Goal: Find specific page/section: Find specific page/section

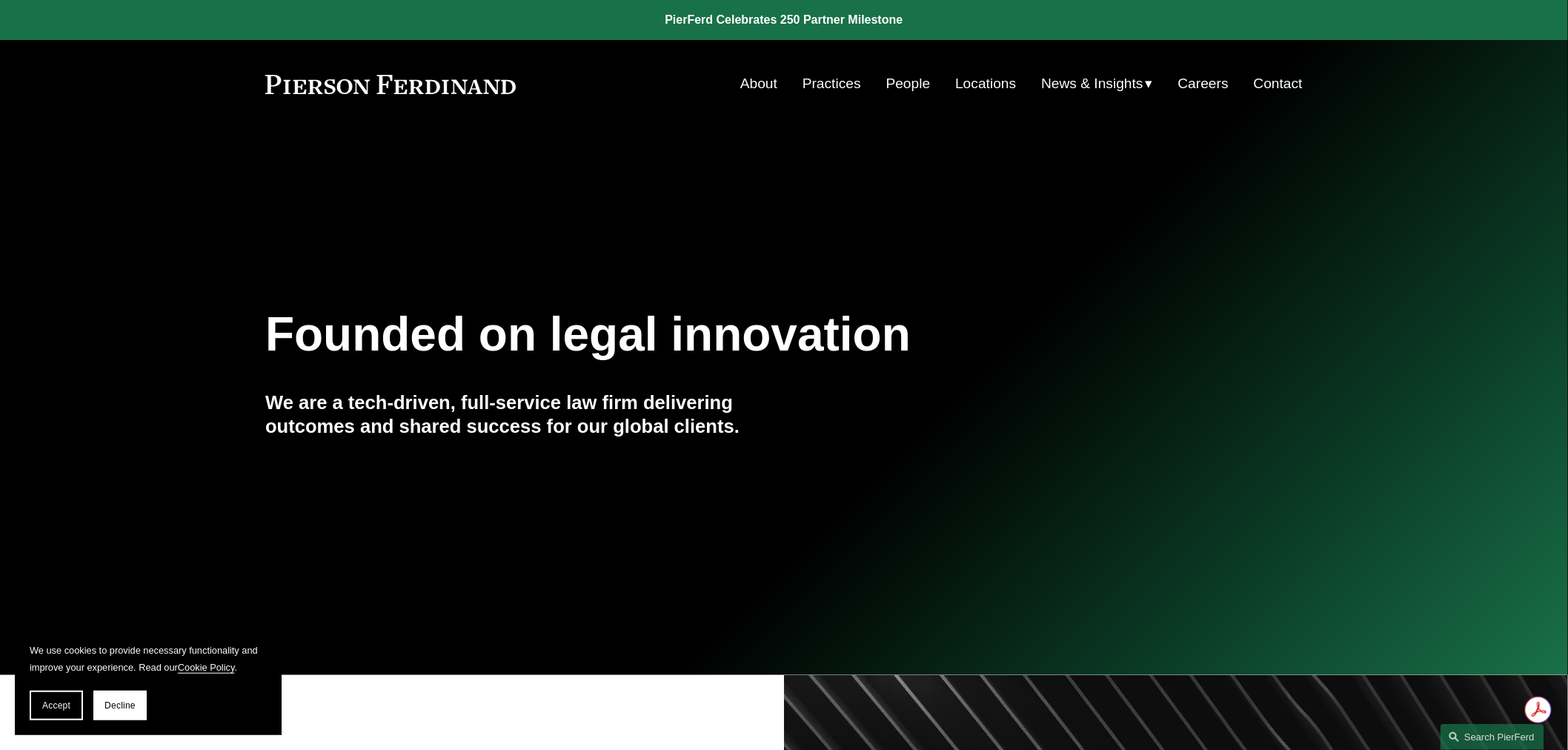
click at [913, 84] on link "People" at bounding box center [909, 84] width 45 height 28
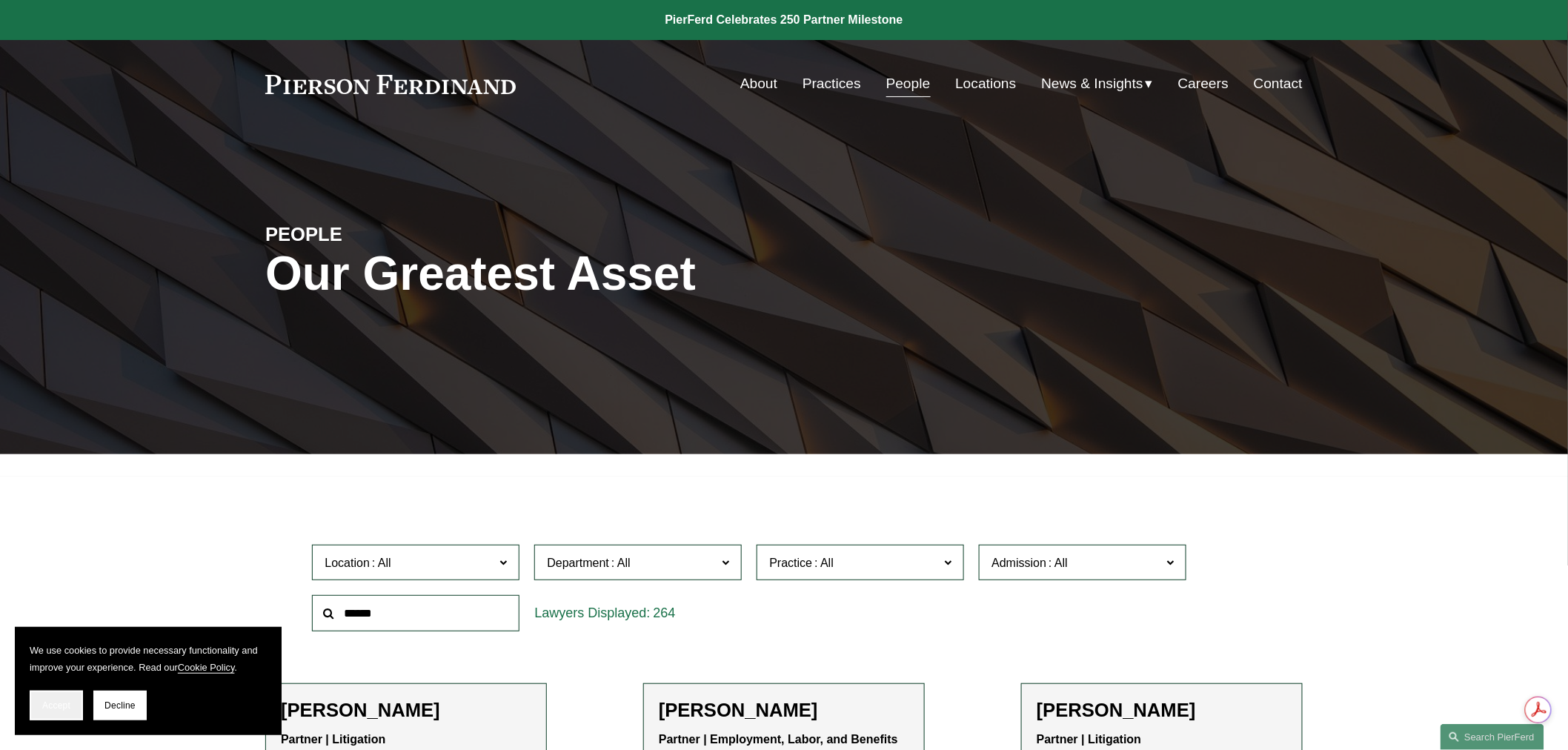
click at [48, 700] on button "Accept" at bounding box center [56, 706] width 53 height 30
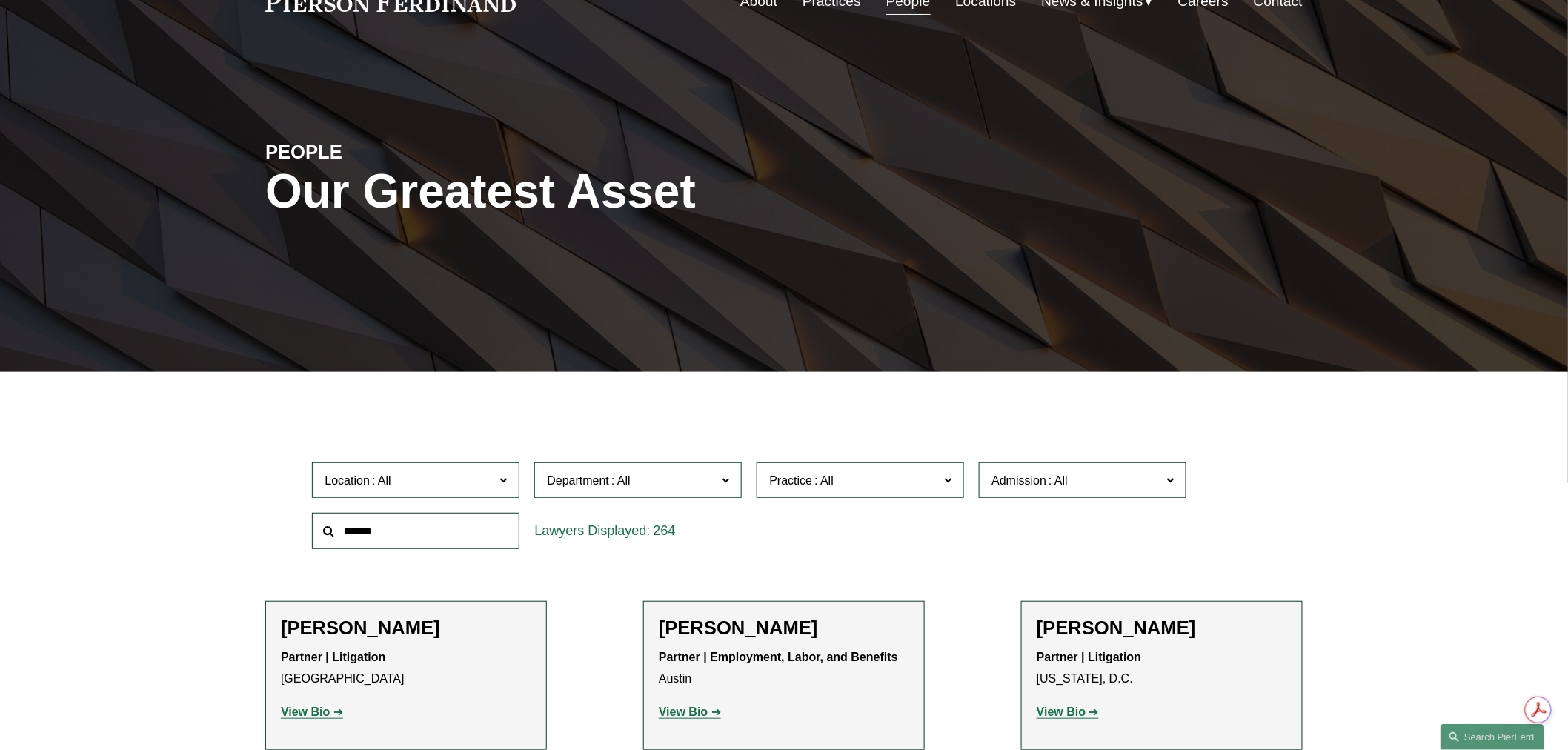
scroll to position [247, 0]
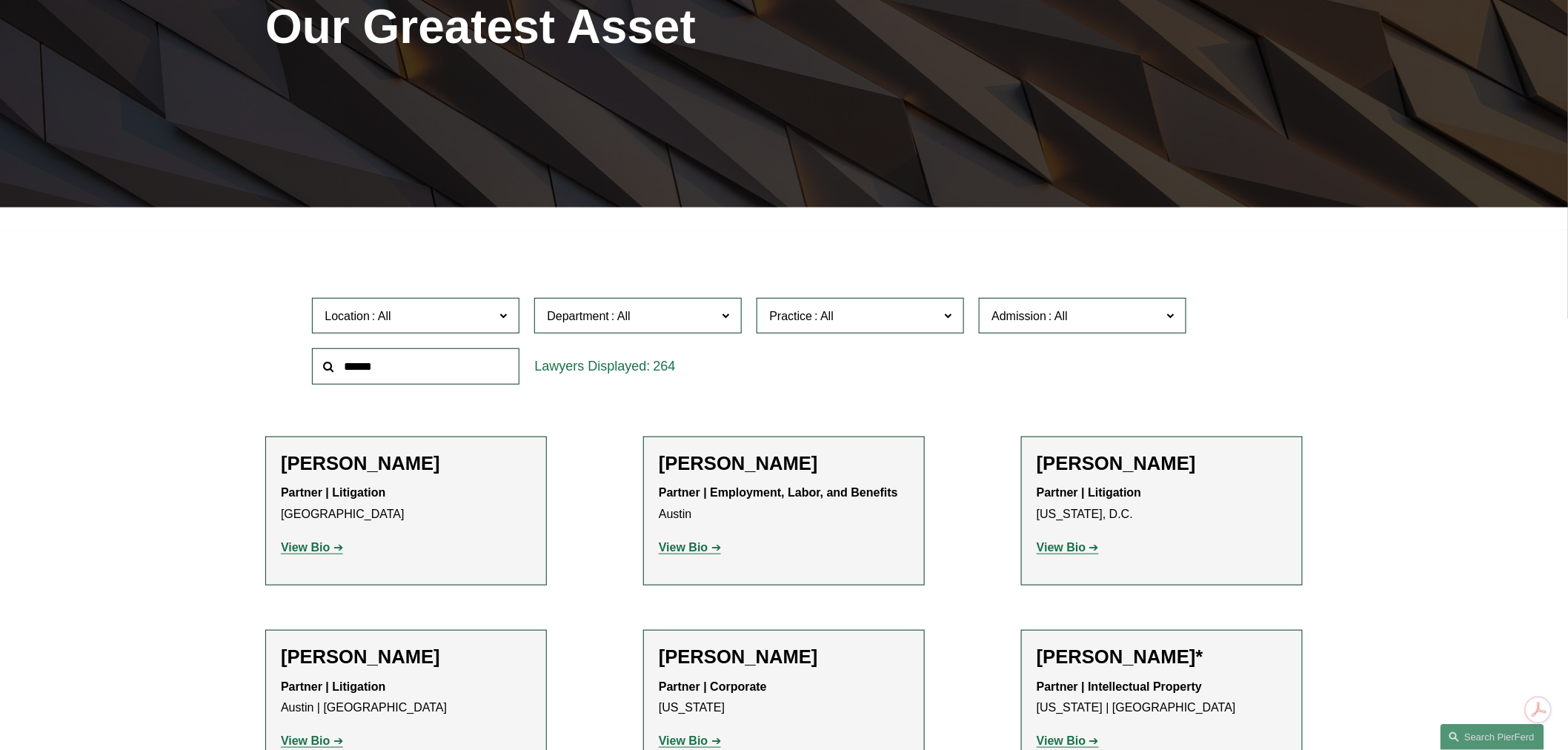
click at [418, 321] on span "Location" at bounding box center [409, 316] width 170 height 20
click at [0, 0] on link "[GEOGRAPHIC_DATA]" at bounding box center [0, 0] width 0 height 0
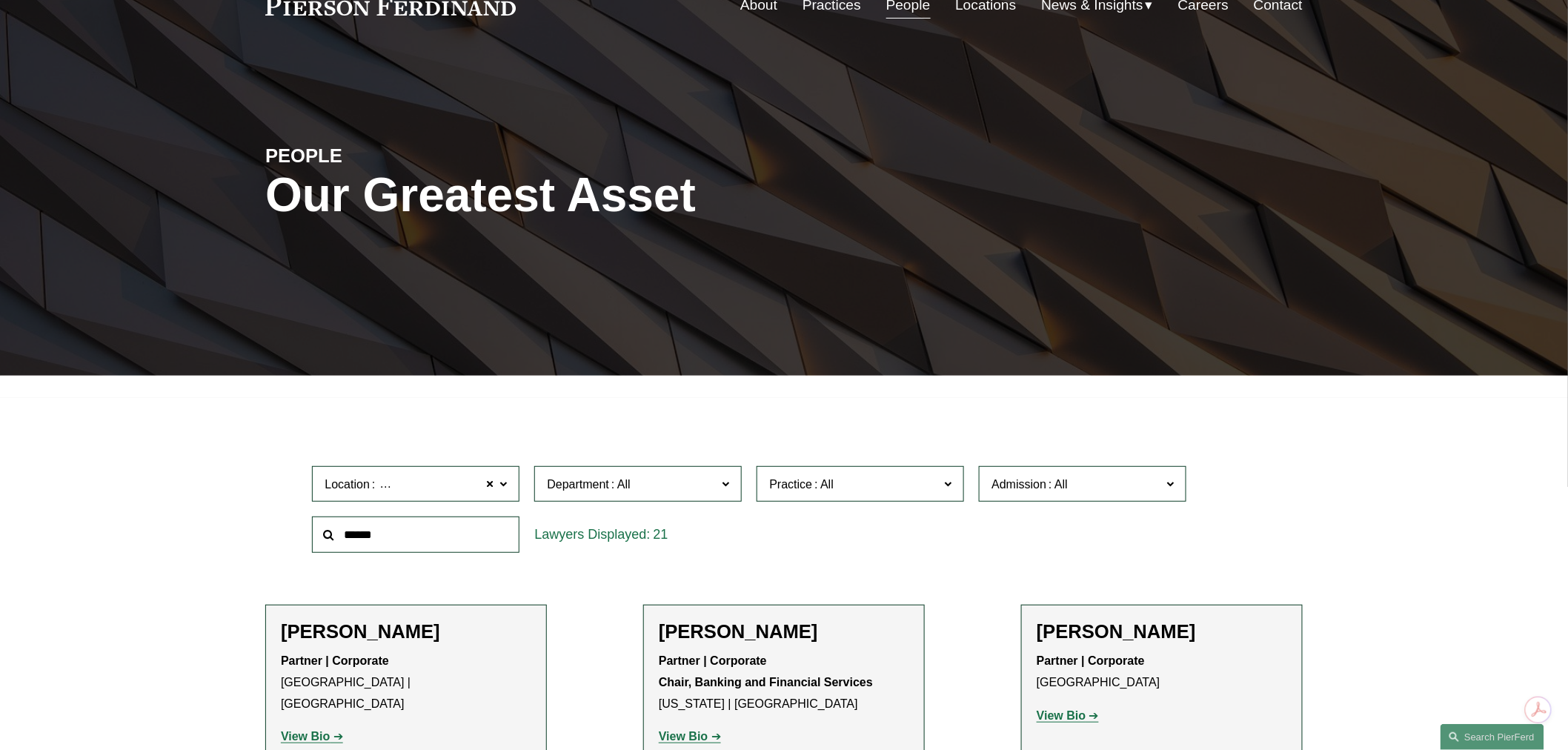
scroll to position [165, 0]
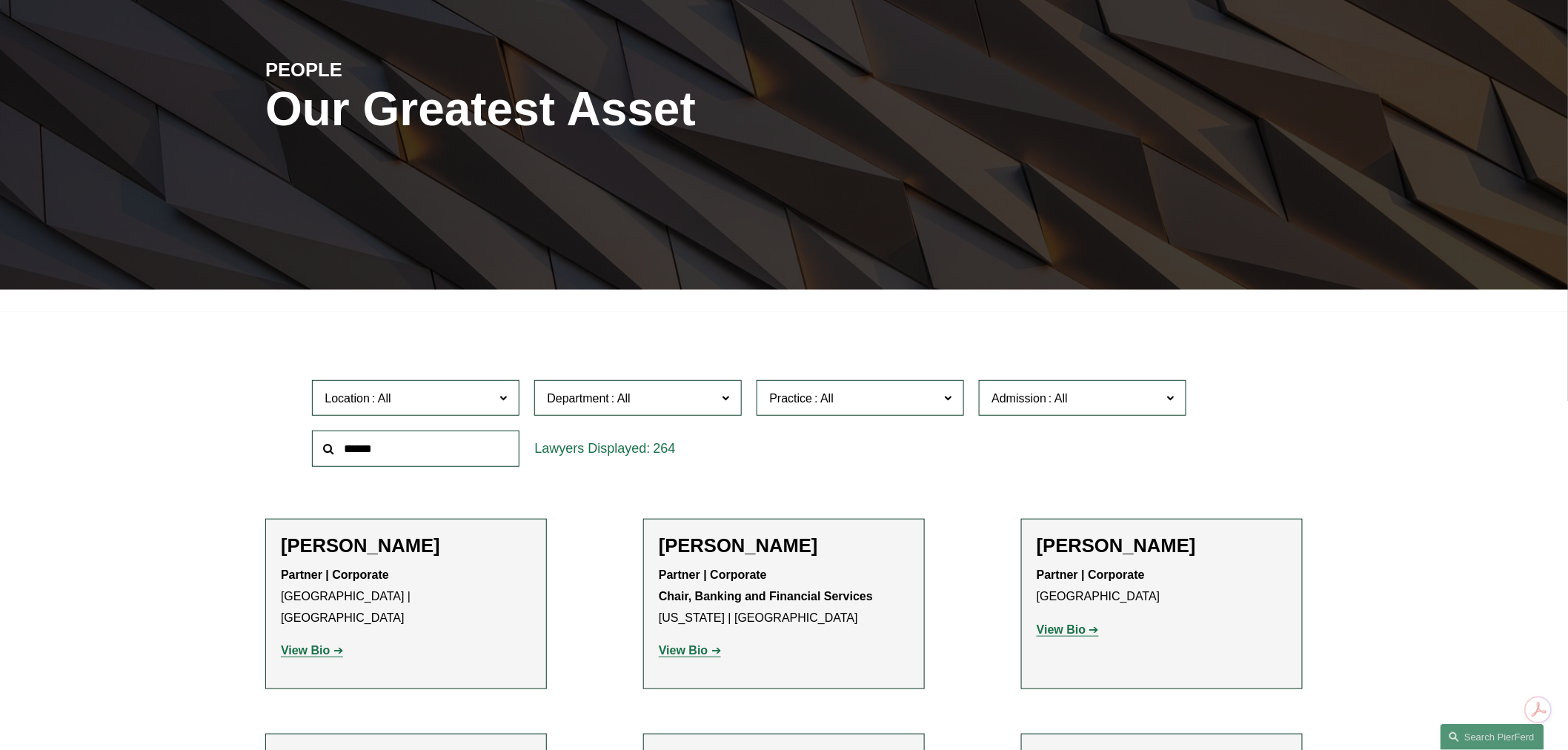
scroll to position [247, 0]
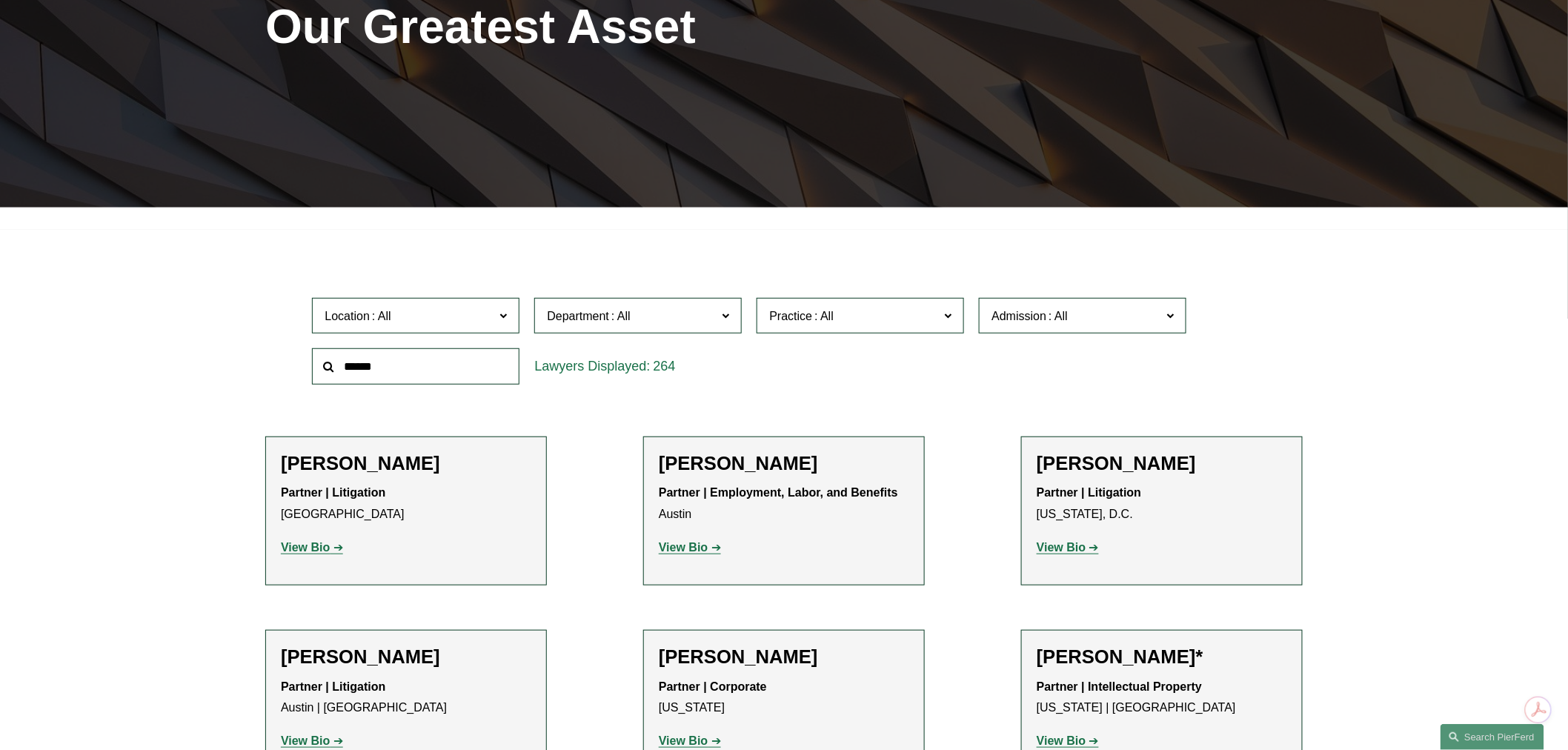
drag, startPoint x: 439, startPoint y: 371, endPoint x: 300, endPoint y: 365, distance: 139.1
click at [300, 365] on div "Location All Atlanta Austin Bellevue Boston Charlotte Chicago Cincinnati Clevel…" at bounding box center [784, 341] width 1038 height 102
type input "*********"
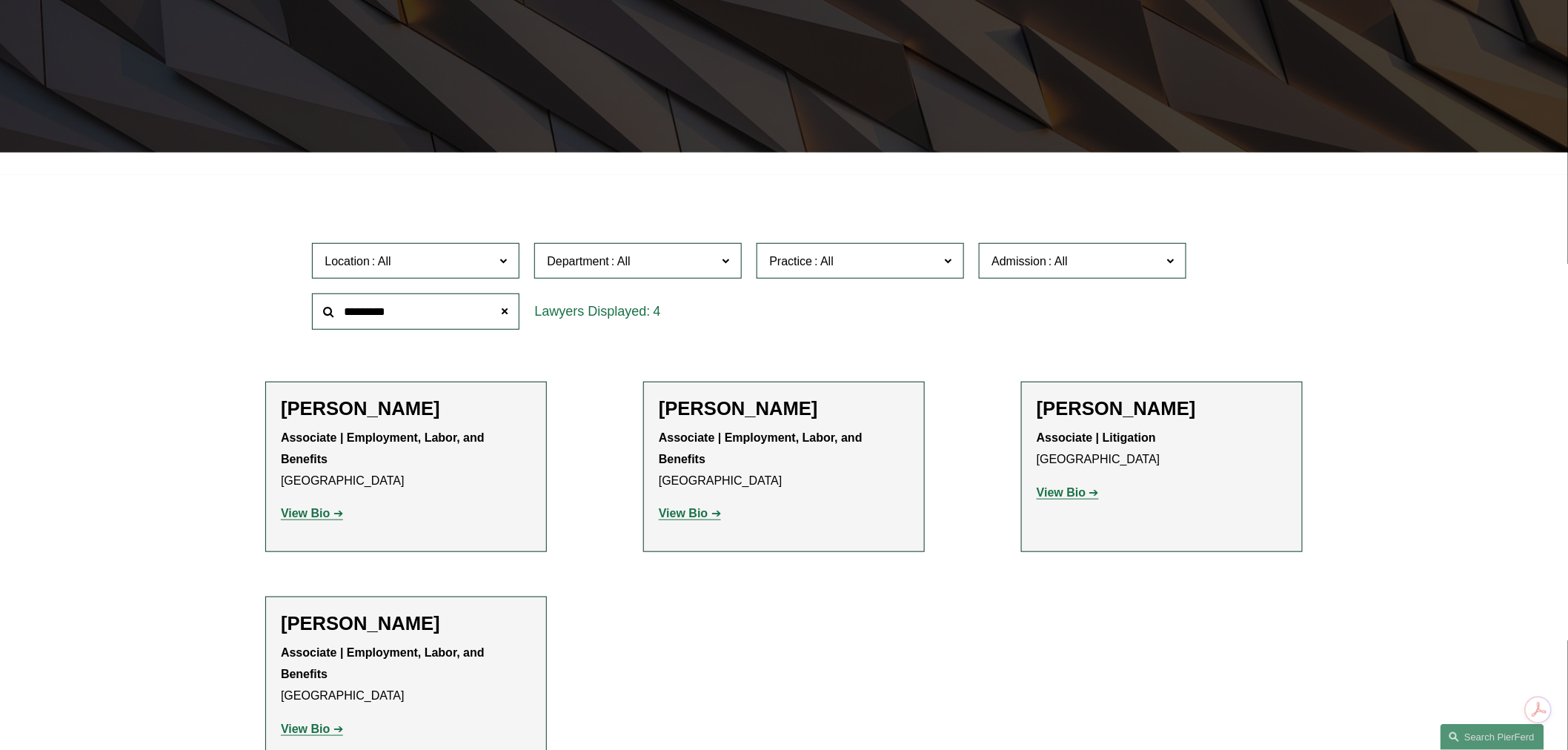
scroll to position [329, 0]
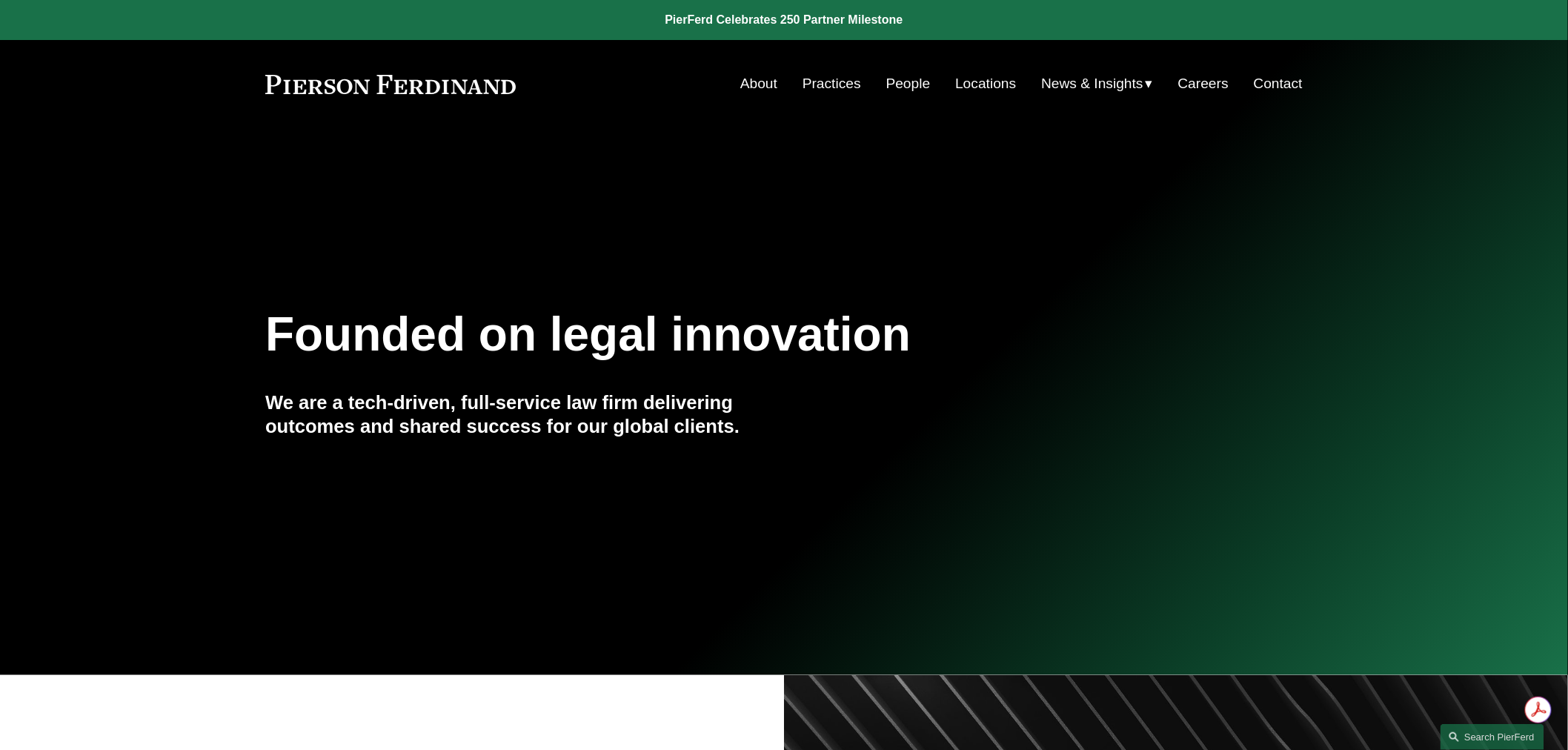
click at [847, 87] on link "Practices" at bounding box center [832, 84] width 59 height 28
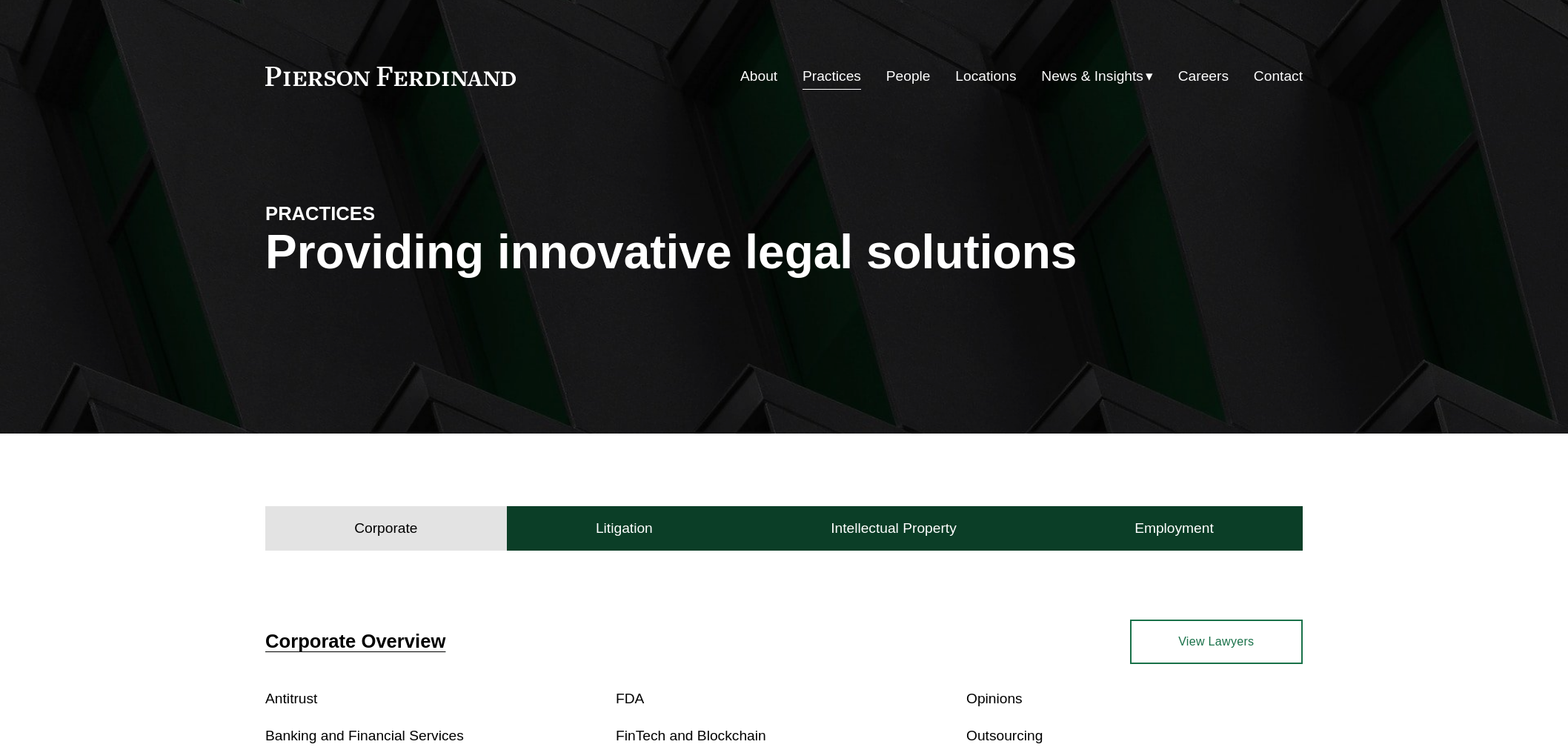
click at [914, 87] on link "People" at bounding box center [909, 76] width 45 height 28
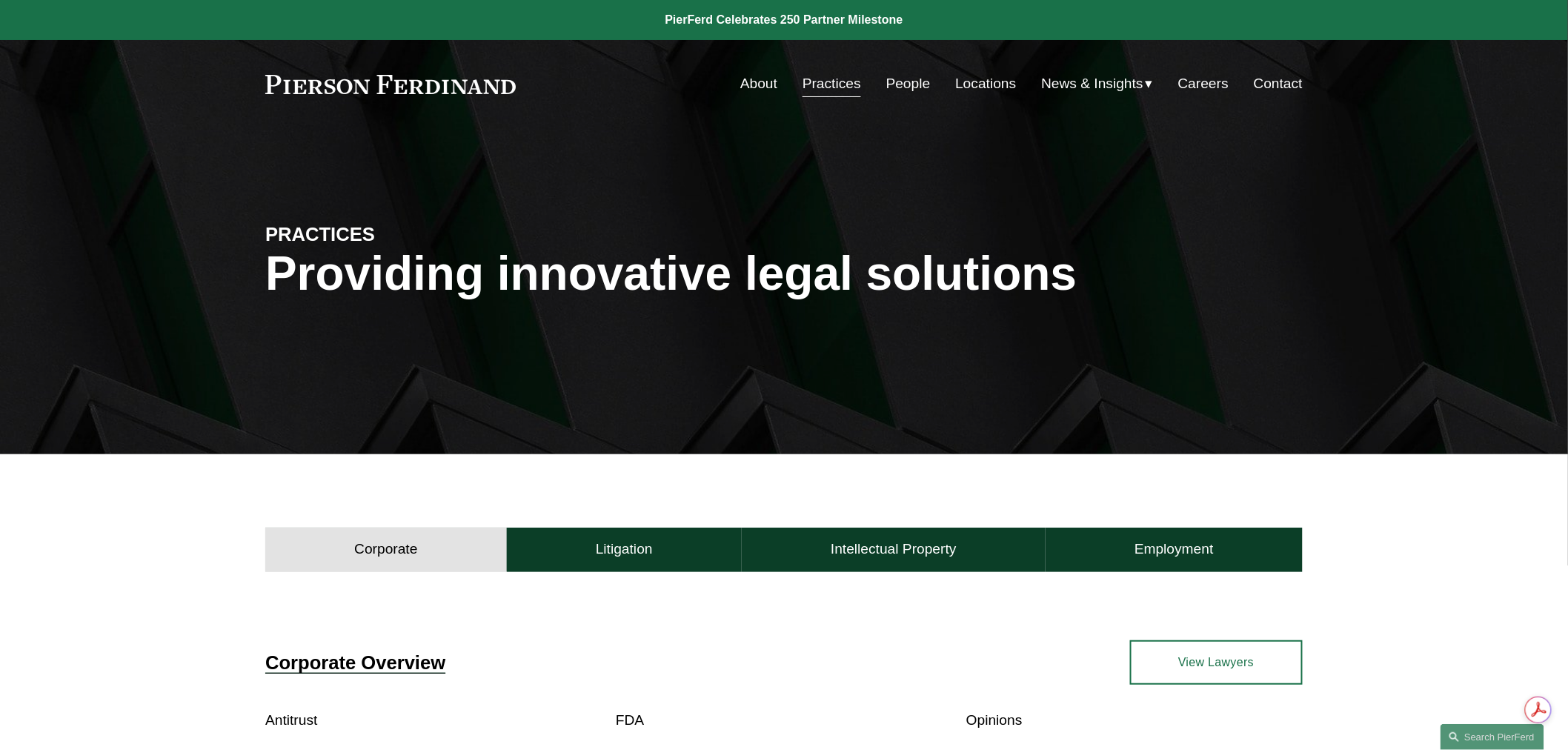
click at [897, 82] on link "People" at bounding box center [909, 84] width 45 height 28
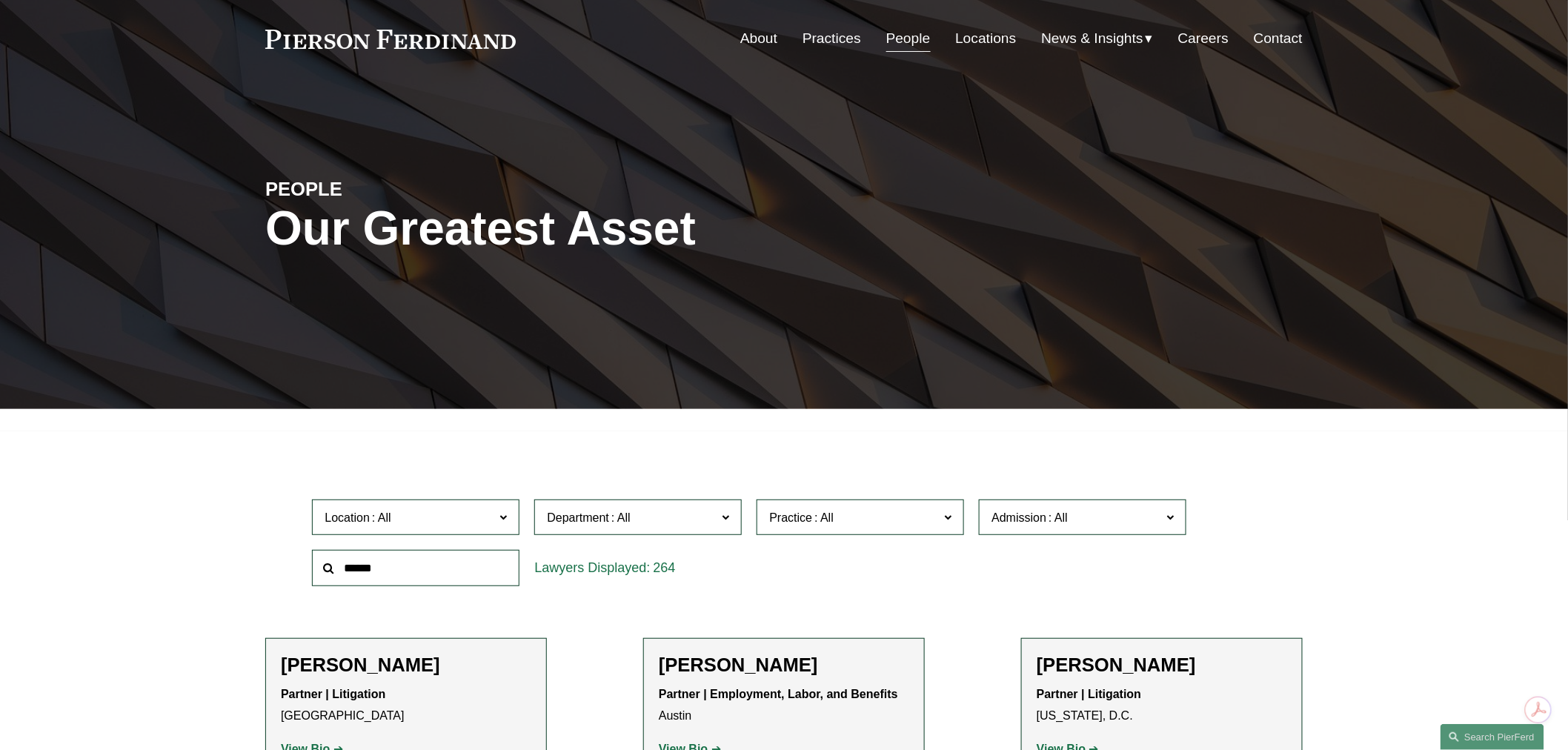
scroll to position [411, 0]
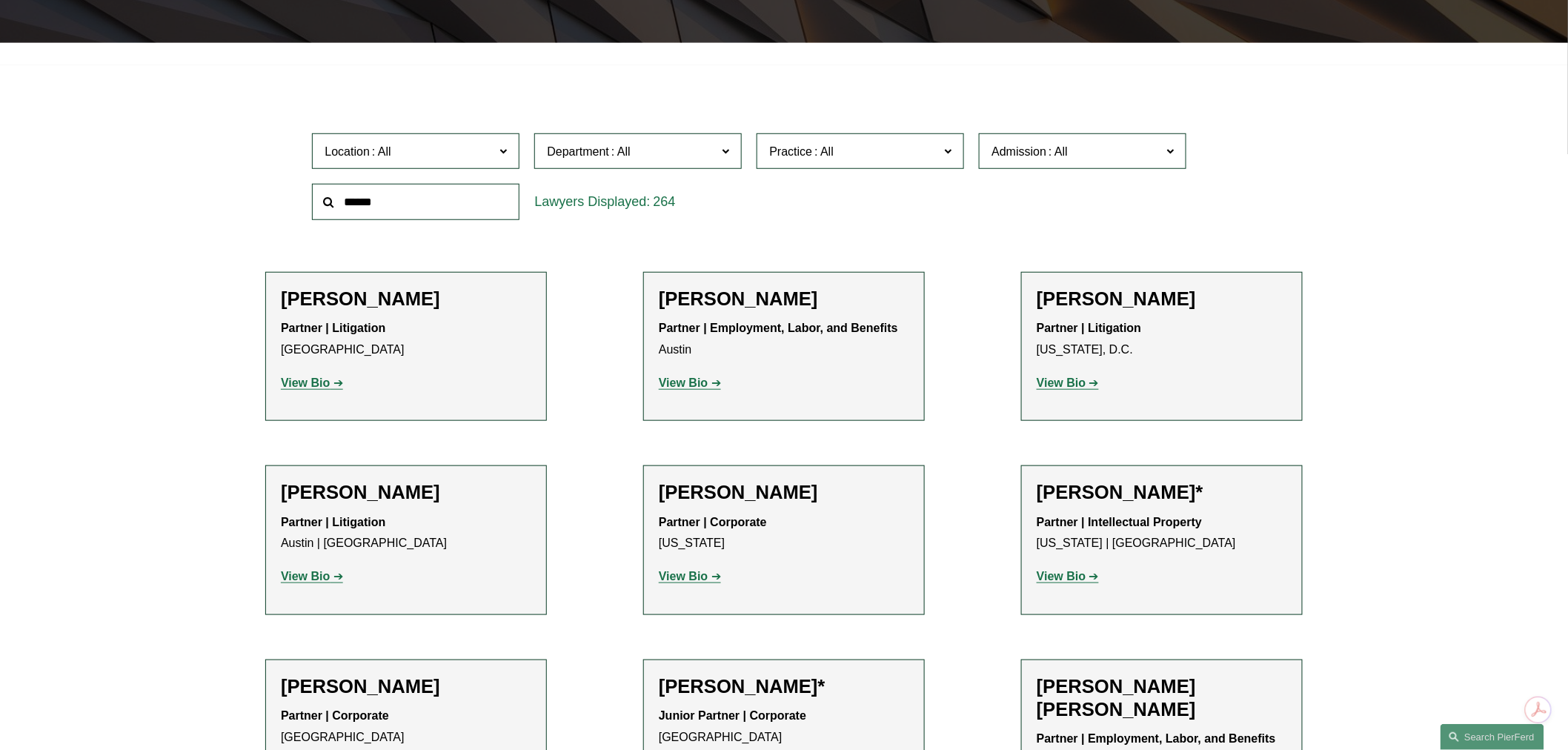
click at [372, 201] on input "text" at bounding box center [415, 202] width 208 height 36
type input "*********"
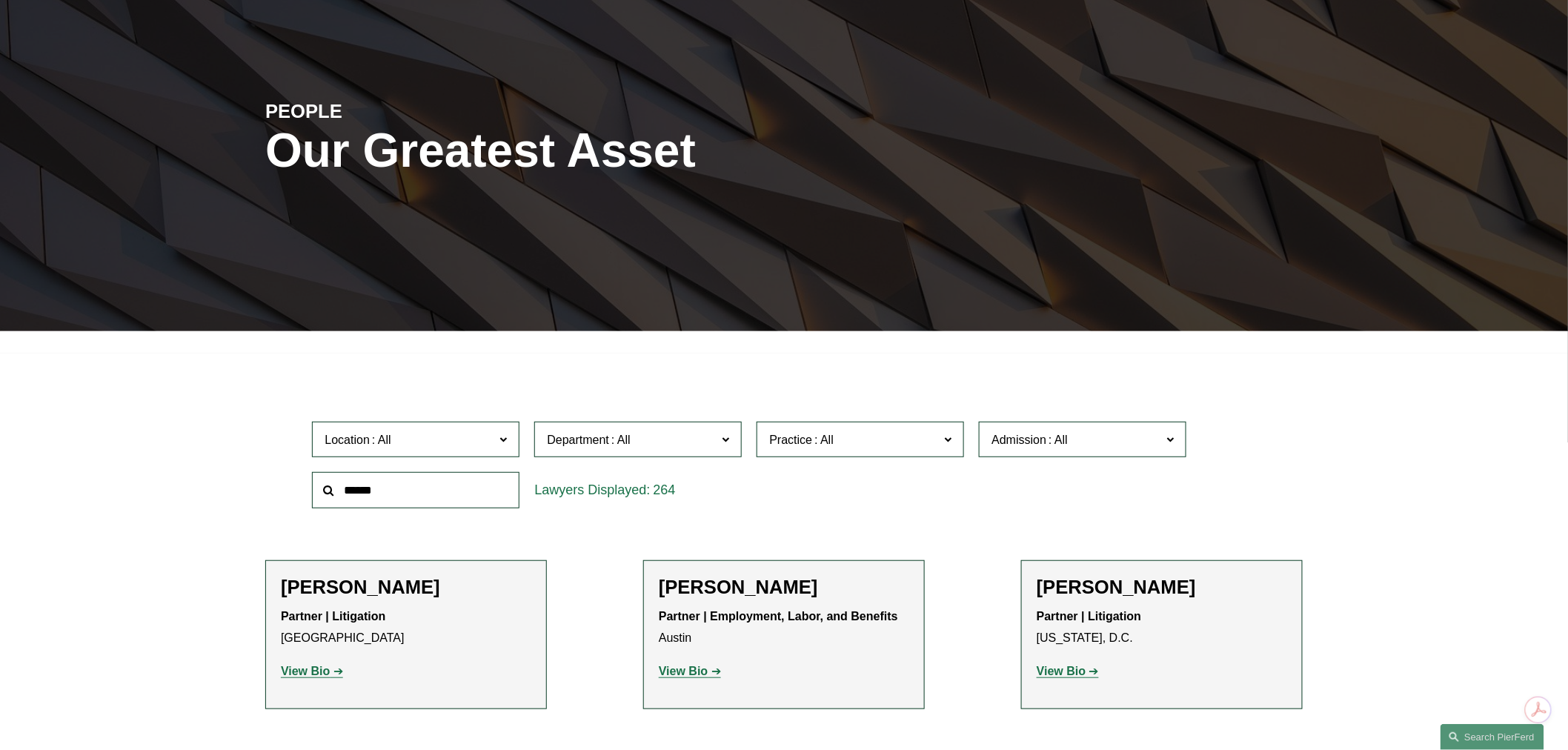
scroll to position [165, 0]
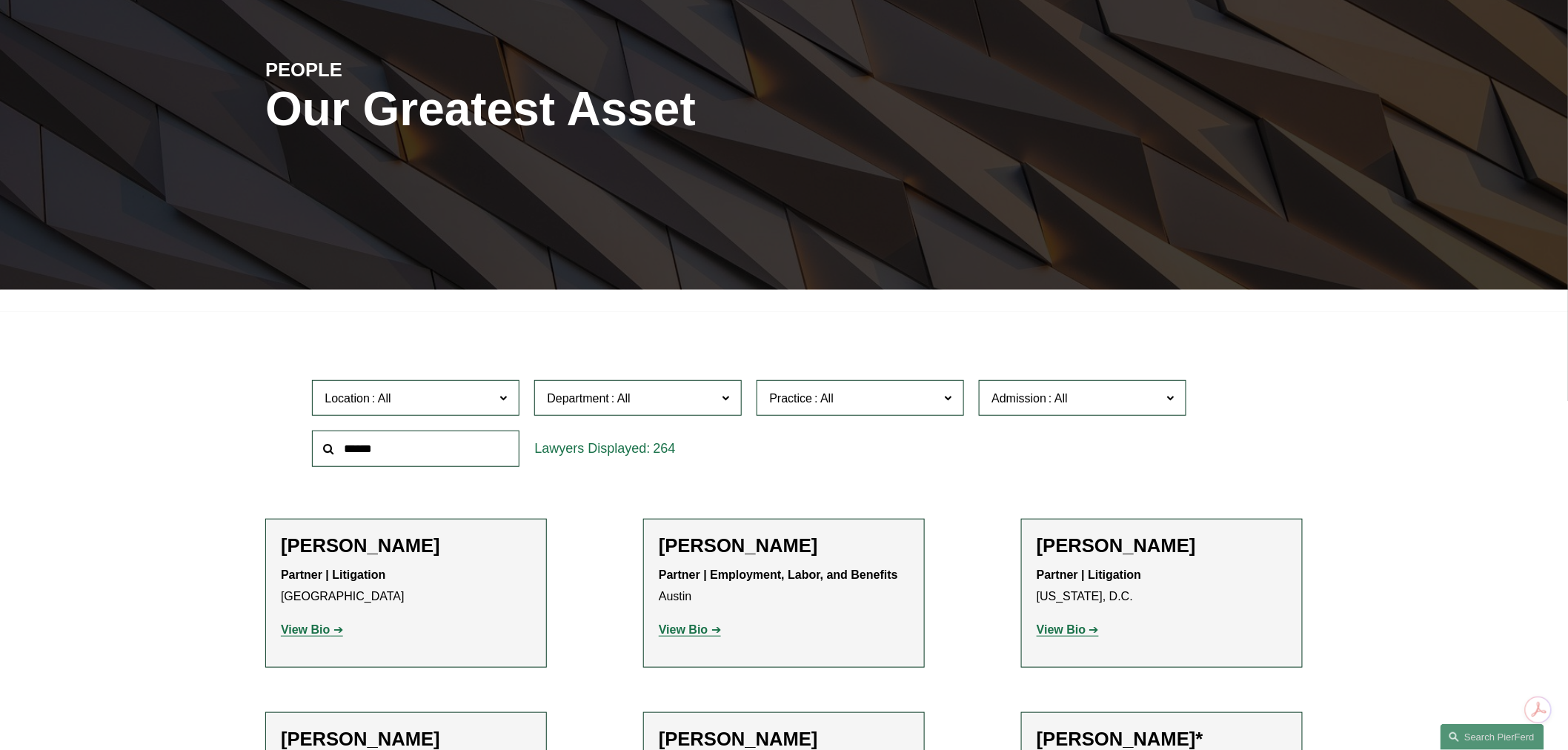
click at [386, 438] on input "text" at bounding box center [415, 449] width 208 height 36
type input "******"
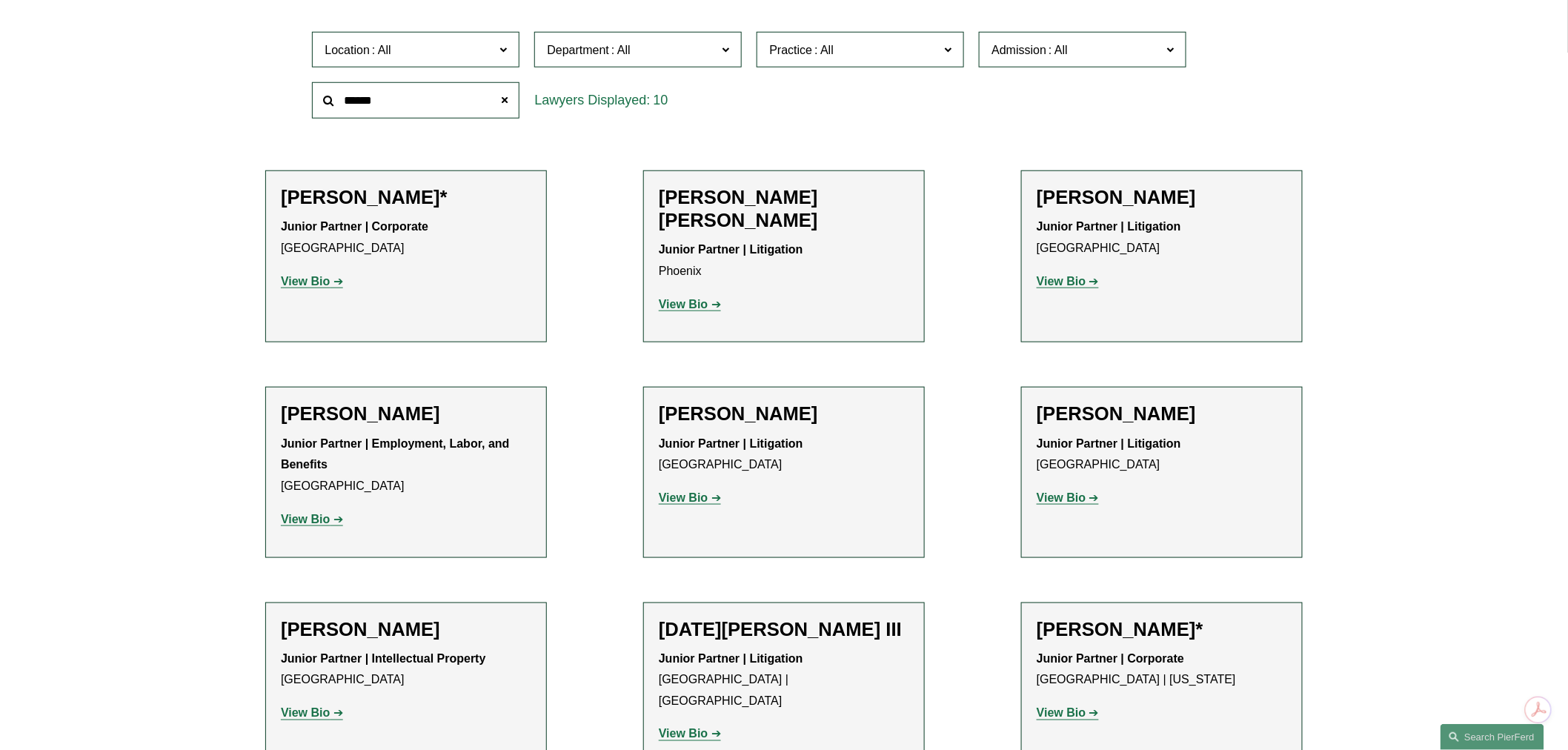
scroll to position [247, 0]
